Goal: Task Accomplishment & Management: Manage account settings

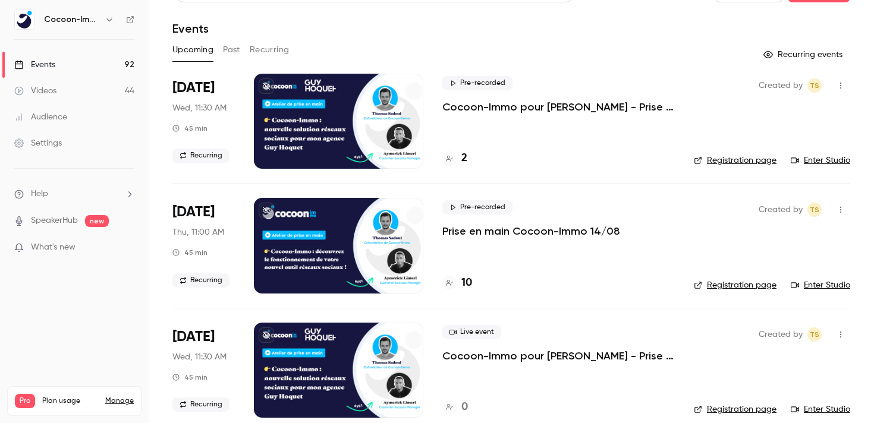
scroll to position [29, 0]
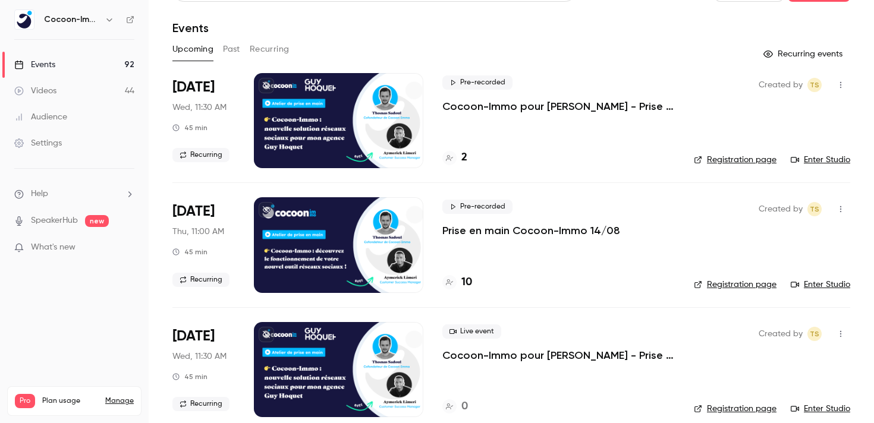
click at [532, 230] on p "Prise en main Cocoon-Immo 14/08" at bounding box center [532, 231] width 178 height 14
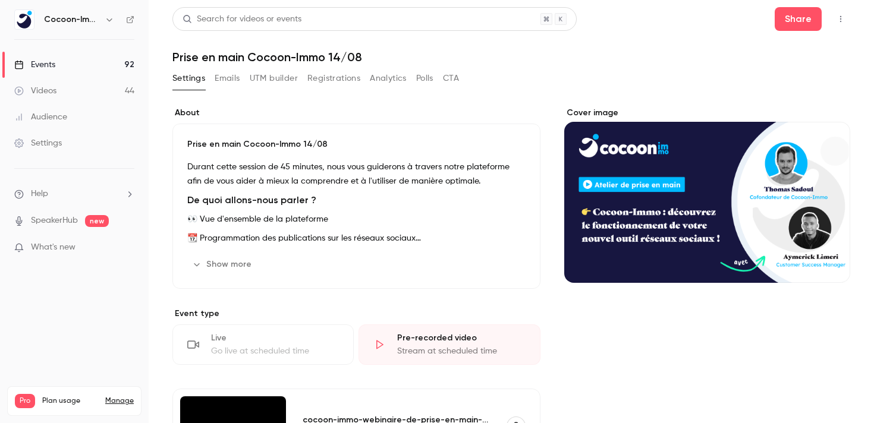
click at [329, 79] on button "Registrations" at bounding box center [333, 78] width 53 height 19
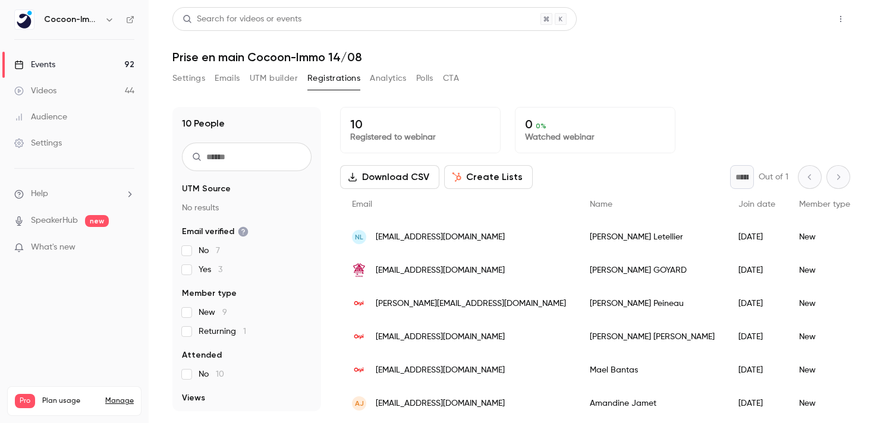
click at [803, 27] on button "Share" at bounding box center [798, 19] width 47 height 24
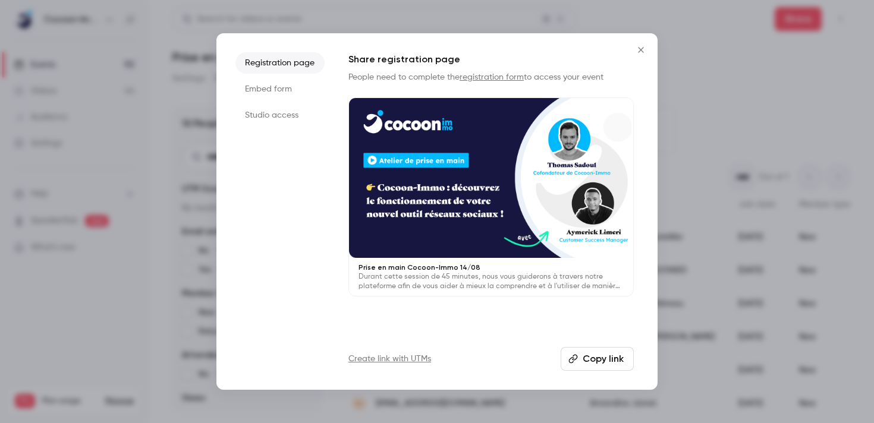
click at [640, 55] on button "Close" at bounding box center [641, 50] width 24 height 24
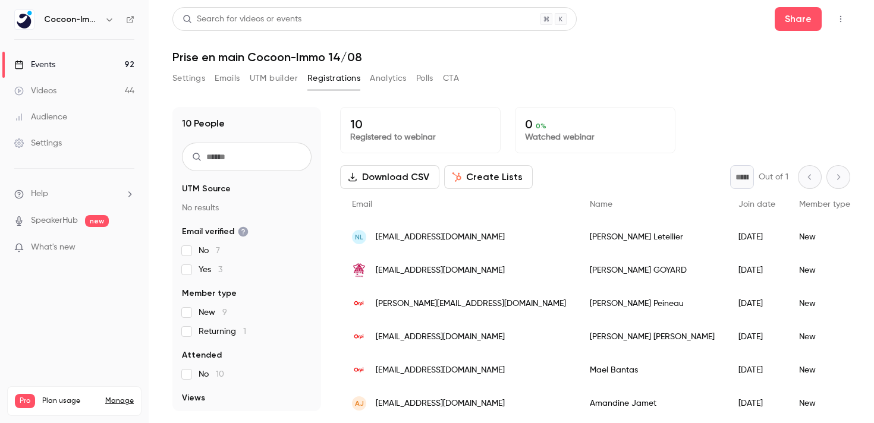
click at [831, 13] on button "button" at bounding box center [840, 19] width 19 height 19
click at [660, 70] on div at bounding box center [437, 211] width 874 height 423
click at [579, 95] on div "10 People UTM Source No results Email verified No 7 Yes 3 Member type New 9 Ret…" at bounding box center [511, 252] width 678 height 319
click at [191, 71] on button "Settings" at bounding box center [188, 78] width 33 height 19
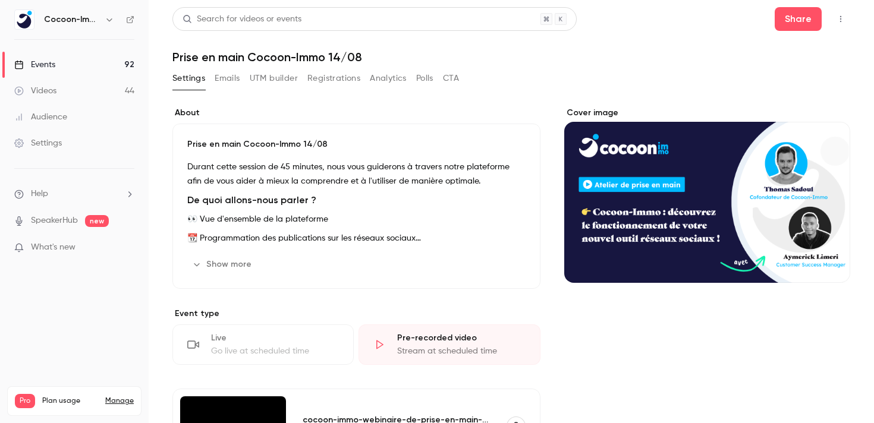
click at [838, 17] on icon "button" at bounding box center [841, 19] width 10 height 8
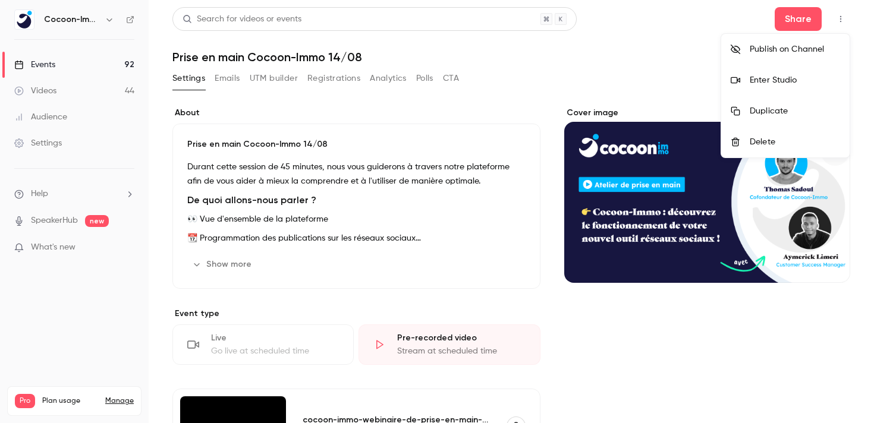
click at [412, 127] on div at bounding box center [437, 211] width 874 height 423
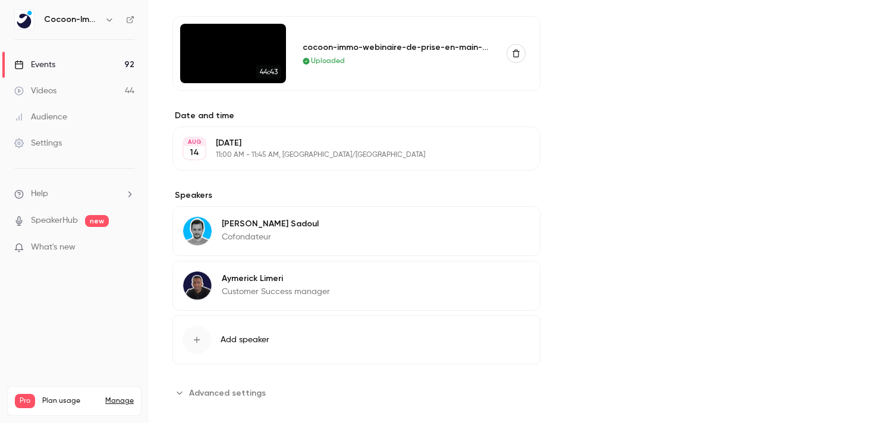
scroll to position [374, 0]
